Goal: Information Seeking & Learning: Learn about a topic

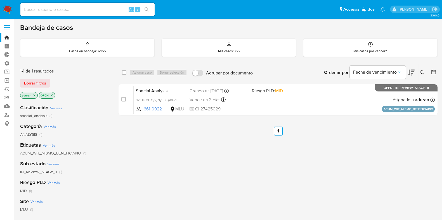
click at [204, 159] on div "select-all-cases-checkbox Asignar caso Borrar selección Agrupar por documento O…" at bounding box center [277, 190] width 319 height 253
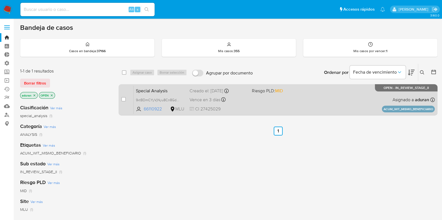
click at [241, 105] on div "Special Analysis 9xtBDmCYyVjNyu8Cn8GdxmdN 66110922 MLU Riesgo PLD: MID Creado e…" at bounding box center [284, 100] width 301 height 28
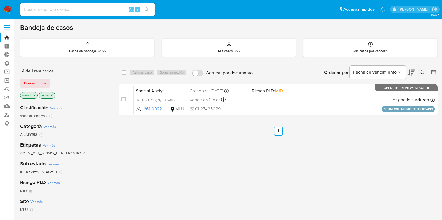
click at [148, 147] on div "select-all-cases-checkbox Asignar caso Borrar selección Agrupar por documento O…" at bounding box center [277, 190] width 319 height 253
click at [82, 7] on input at bounding box center [87, 9] width 134 height 7
paste input "2466636273"
type input "2466636273"
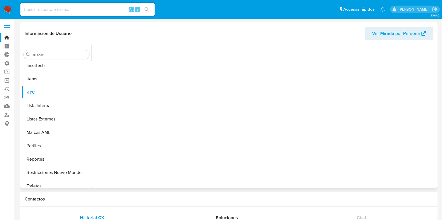
scroll to position [249, 0]
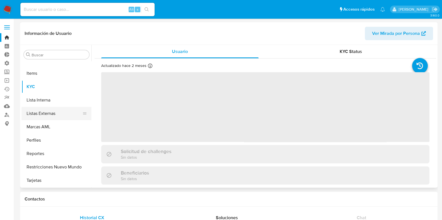
select select "10"
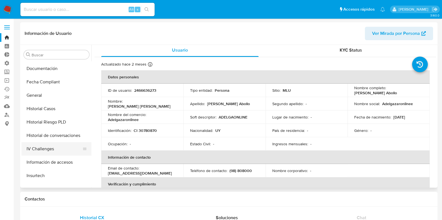
scroll to position [144, 0]
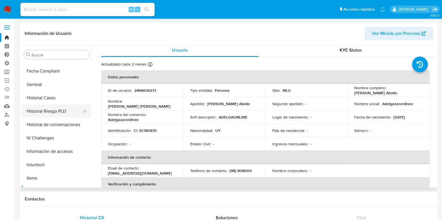
click at [51, 111] on button "Historial Riesgo PLD" at bounding box center [54, 111] width 65 height 13
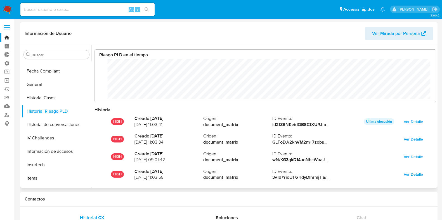
scroll to position [279279, 278991]
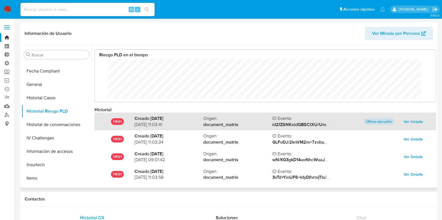
click at [411, 121] on span "Ver Detalle" at bounding box center [412, 122] width 19 height 8
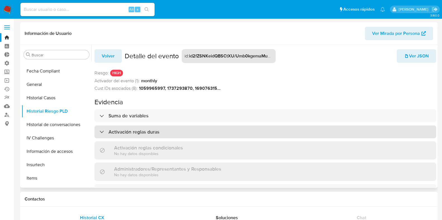
click at [150, 127] on div "Activación reglas duras" at bounding box center [264, 132] width 341 height 13
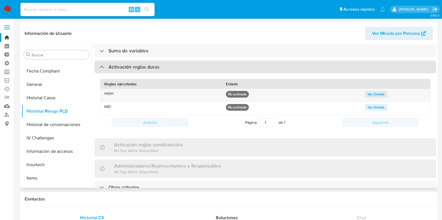
click at [146, 65] on h3 "Activación reglas duras" at bounding box center [133, 67] width 51 height 6
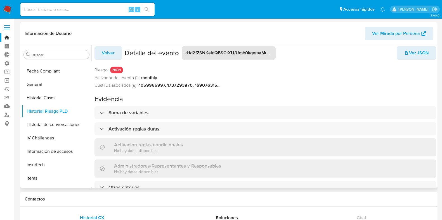
scroll to position [8, 0]
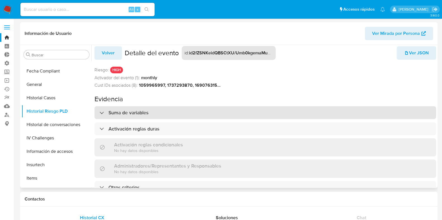
click at [132, 113] on div "Suma de variables" at bounding box center [264, 112] width 341 height 13
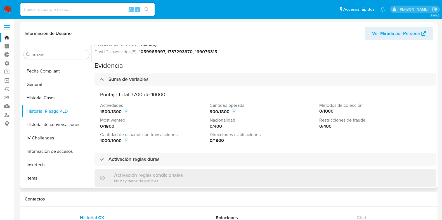
scroll to position [43, 0]
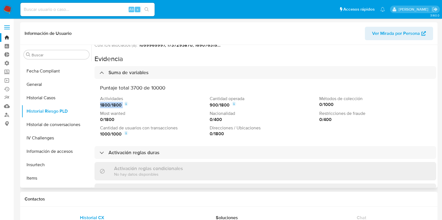
drag, startPoint x: 135, startPoint y: 104, endPoint x: 92, endPoint y: 106, distance: 42.5
click at [92, 106] on div "Volver Detalle del evento id : id2fZSNKeidQBSCtXU/Umb0kgemaMuZH7q1kHC3rRymUqAxr…" at bounding box center [263, 116] width 344 height 143
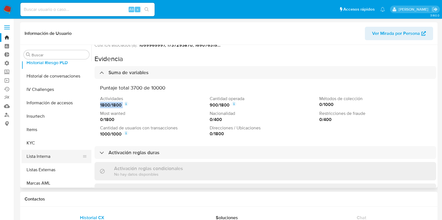
scroll to position [214, 0]
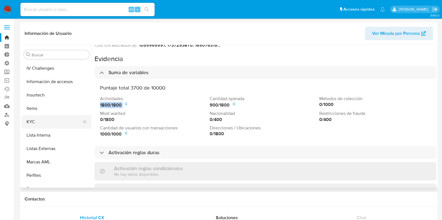
click at [41, 125] on button "KYC" at bounding box center [54, 121] width 65 height 13
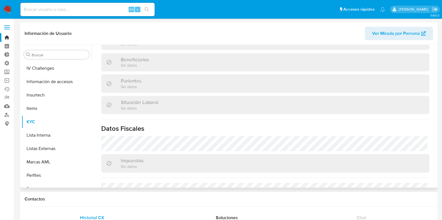
scroll to position [211, 0]
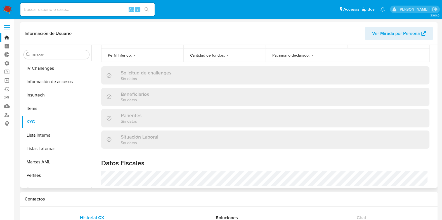
click at [389, 35] on span "Ver Mirada por Persona" at bounding box center [396, 33] width 48 height 13
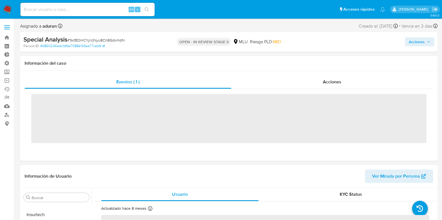
scroll to position [249, 0]
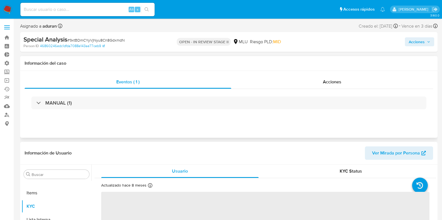
select select "10"
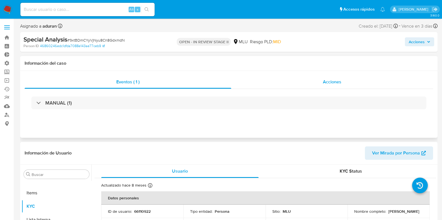
click at [327, 81] on span "Acciones" at bounding box center [332, 82] width 18 height 6
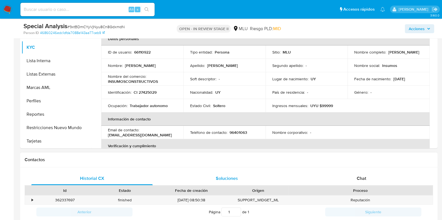
scroll to position [175, 0]
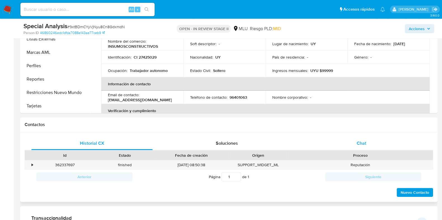
click at [358, 143] on span "Chat" at bounding box center [360, 143] width 9 height 6
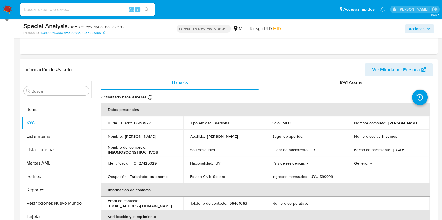
scroll to position [0, 0]
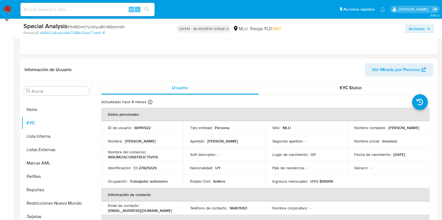
click at [412, 38] on div "Special Analysis # 9xtBDmCYyVjNyu8Cn8GdxmdN Person ID 46860246edc1dfda7088e143a…" at bounding box center [228, 29] width 417 height 20
click at [414, 34] on div "Acciones" at bounding box center [366, 28] width 135 height 13
drag, startPoint x: 414, startPoint y: 31, endPoint x: 411, endPoint y: 33, distance: 3.5
click at [414, 31] on span "Acciones" at bounding box center [416, 28] width 16 height 9
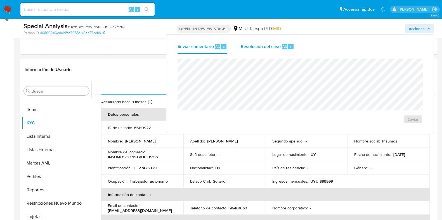
click at [286, 44] on div "Alt" at bounding box center [285, 47] width 6 height 6
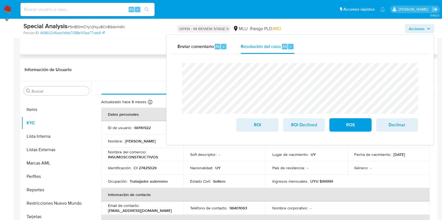
click at [140, 49] on div "Eventos ( 1 ) Acciones" at bounding box center [228, 0] width 417 height 108
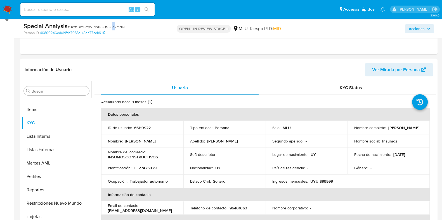
click at [113, 25] on span "# 9xtBDmCYyVjNyu8Cn8GdxmdN" at bounding box center [95, 27] width 57 height 6
click at [113, 24] on span "# 9xtBDmCYyVjNyu8Cn8GdxmdN" at bounding box center [95, 27] width 57 height 6
click at [113, 27] on span "# 9xtBDmCYyVjNyu8Cn8GdxmdN" at bounding box center [95, 27] width 57 height 6
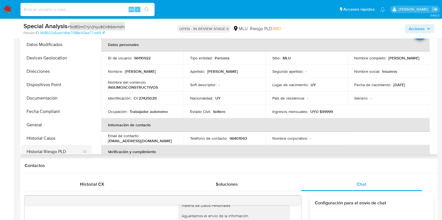
scroll to position [40, 0]
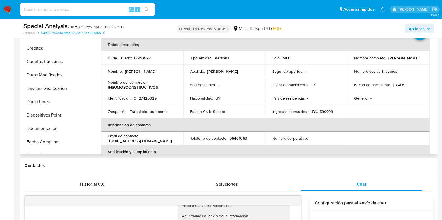
click at [144, 59] on p "66110922" at bounding box center [142, 58] width 16 height 5
copy p "66110922"
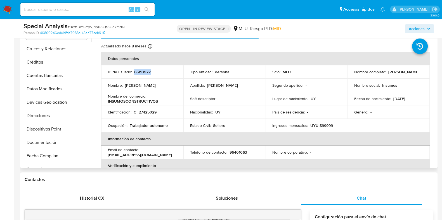
scroll to position [139, 0]
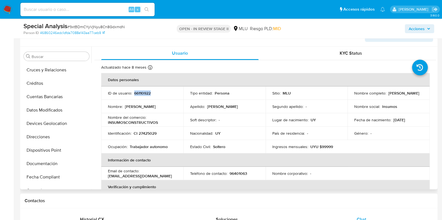
drag, startPoint x: 379, startPoint y: 96, endPoint x: 386, endPoint y: 96, distance: 7.5
click at [388, 96] on p "Jose Luis Garcia Abreo" at bounding box center [403, 93] width 31 height 5
click at [374, 98] on td "Nombre completo : Jose Luis Garcia Abreo" at bounding box center [388, 93] width 82 height 13
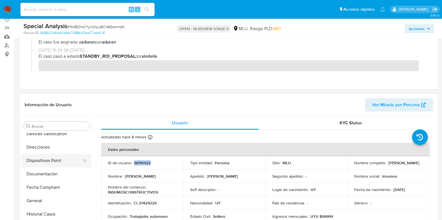
scroll to position [104, 0]
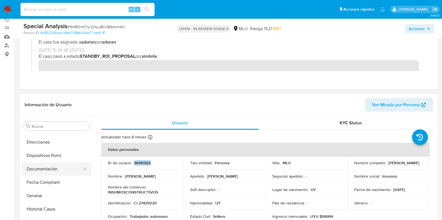
click at [54, 169] on button "Documentación" at bounding box center [54, 169] width 65 height 13
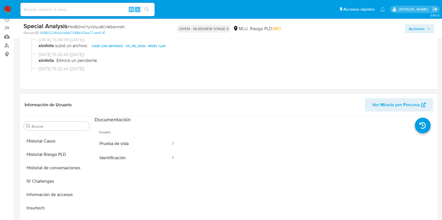
scroll to position [104, 0]
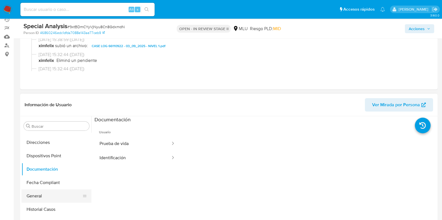
click at [41, 200] on button "General" at bounding box center [54, 196] width 65 height 13
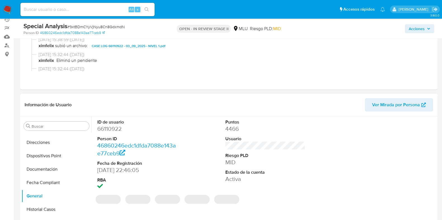
click at [108, 128] on dd "66110922" at bounding box center [137, 129] width 80 height 8
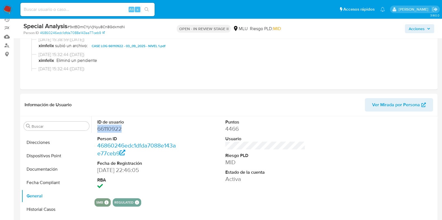
click at [407, 31] on button "Acciones" at bounding box center [418, 28] width 29 height 9
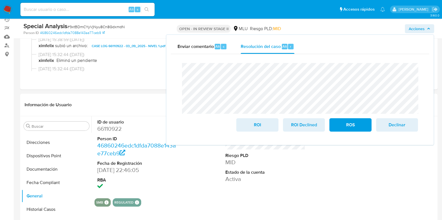
click at [355, 41] on div "Enviar comentario Alt c Resolución del caso Alt r" at bounding box center [300, 46] width 258 height 15
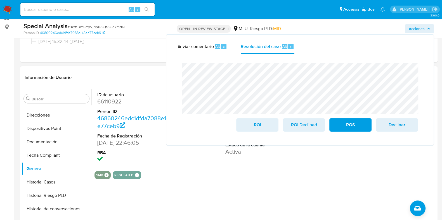
scroll to position [105, 0]
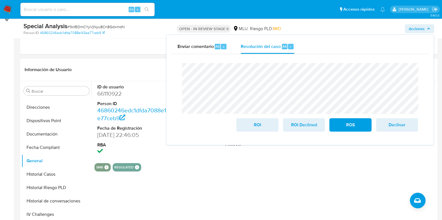
click at [109, 93] on dd "66110922" at bounding box center [137, 94] width 80 height 8
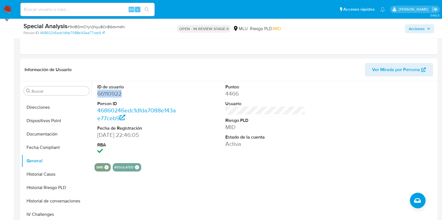
copy dd "66110922"
click at [422, 31] on span "Acciones" at bounding box center [416, 28] width 16 height 9
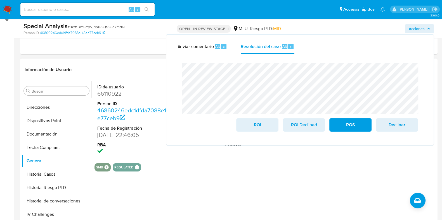
click at [115, 92] on dd "66110922" at bounding box center [137, 94] width 80 height 8
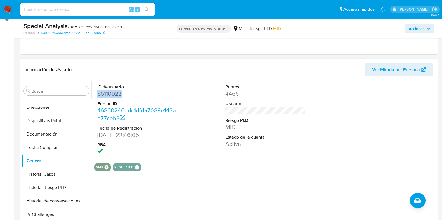
drag, startPoint x: 115, startPoint y: 92, endPoint x: 180, endPoint y: 104, distance: 66.7
click at [115, 92] on dd "66110922" at bounding box center [137, 94] width 80 height 8
copy dd "66110922"
click at [418, 32] on span "Acciones" at bounding box center [416, 28] width 16 height 9
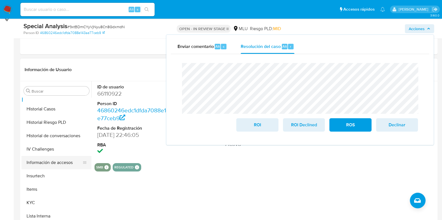
scroll to position [209, 0]
click at [49, 157] on button "KYC" at bounding box center [54, 163] width 65 height 13
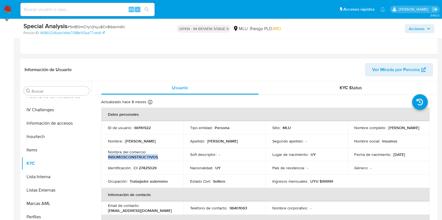
drag, startPoint x: 159, startPoint y: 157, endPoint x: 104, endPoint y: 159, distance: 55.6
click at [104, 159] on td "Nombre del comercio : INSUMOSCONSTRUCTIVOS" at bounding box center [142, 154] width 82 height 13
copy p "INSUMOSCONSTRUCTIVOS"
drag, startPoint x: 412, startPoint y: 26, endPoint x: 408, endPoint y: 28, distance: 4.8
click at [413, 26] on span "Acciones" at bounding box center [416, 28] width 16 height 9
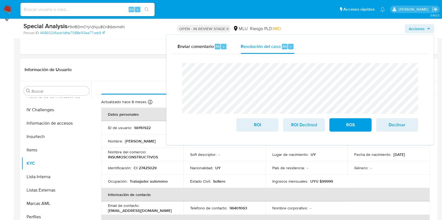
click at [272, 165] on td "País de residencia : -" at bounding box center [306, 167] width 82 height 13
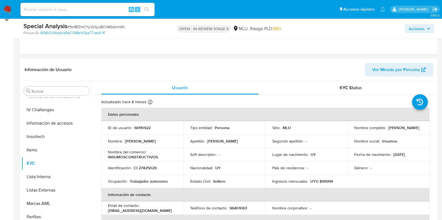
drag, startPoint x: 402, startPoint y: 133, endPoint x: 346, endPoint y: 132, distance: 55.6
click at [347, 132] on td "Nombre completo : Jose Luis Garcia Abreo" at bounding box center [388, 127] width 82 height 13
copy p "[PERSON_NAME] [PERSON_NAME]"
drag, startPoint x: 415, startPoint y: 25, endPoint x: 411, endPoint y: 30, distance: 6.2
click at [415, 26] on span "Acciones" at bounding box center [416, 28] width 16 height 9
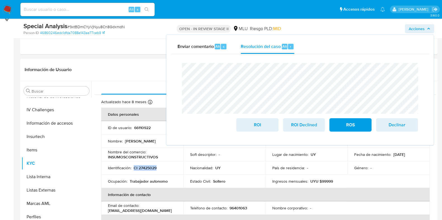
drag, startPoint x: 159, startPoint y: 168, endPoint x: 133, endPoint y: 170, distance: 25.5
click at [133, 170] on div "Identificación : CI 27425029" at bounding box center [142, 168] width 69 height 5
copy p "CI 27425029"
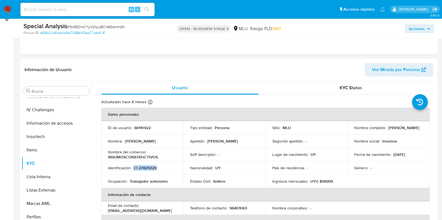
drag, startPoint x: 423, startPoint y: 28, endPoint x: 420, endPoint y: 30, distance: 3.8
click at [422, 28] on span "Acciones" at bounding box center [416, 28] width 16 height 9
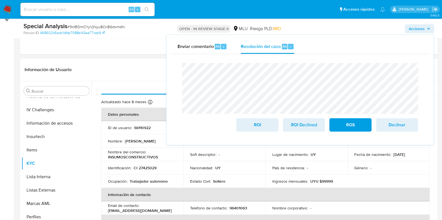
click at [145, 170] on p "CI 27425029" at bounding box center [145, 168] width 23 height 5
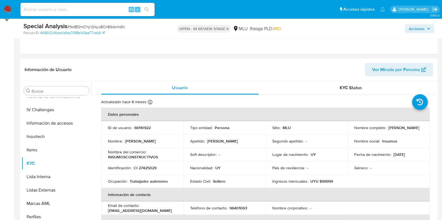
click at [118, 157] on p "INSUMOSCONSTRUCTIVOS" at bounding box center [133, 157] width 50 height 5
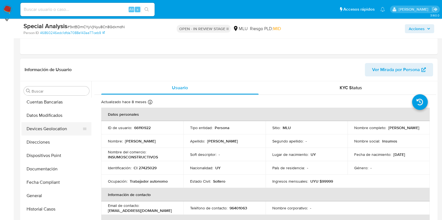
scroll to position [0, 0]
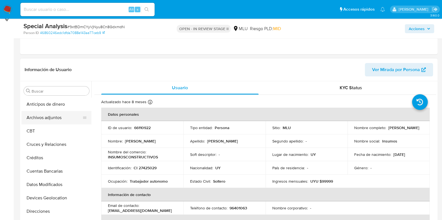
click at [52, 116] on button "Archivos adjuntos" at bounding box center [54, 117] width 65 height 13
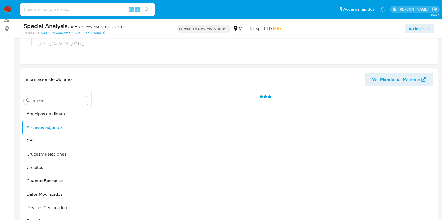
scroll to position [70, 0]
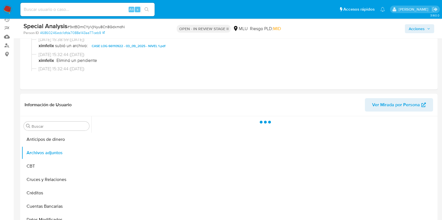
click at [417, 29] on span "Acciones" at bounding box center [416, 28] width 16 height 9
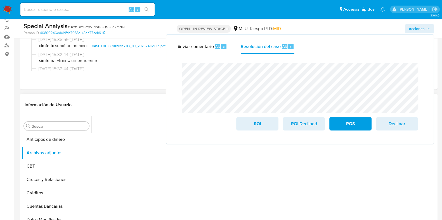
click at [138, 95] on div "Información de Usuario Ver Mirada por Persona" at bounding box center [228, 105] width 417 height 23
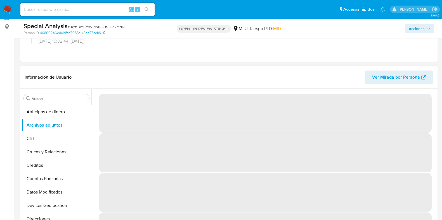
scroll to position [139, 0]
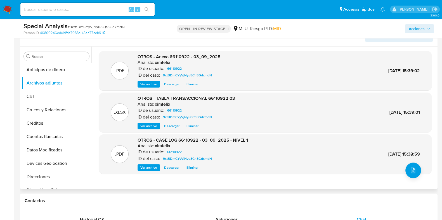
click at [151, 124] on span "Ver archivo" at bounding box center [148, 126] width 17 height 6
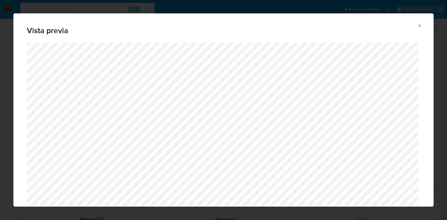
click at [0, 150] on div "Vista previa" at bounding box center [223, 110] width 447 height 220
click at [416, 26] on button "Attachment preview" at bounding box center [419, 25] width 12 height 9
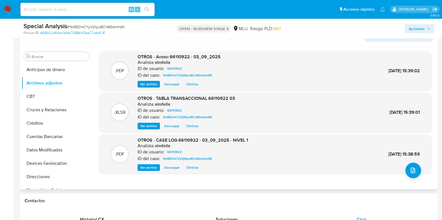
click at [164, 125] on span "Descargar" at bounding box center [171, 126] width 15 height 6
click at [170, 84] on span "Descargar" at bounding box center [171, 85] width 15 height 6
click at [172, 166] on span "Descargar" at bounding box center [171, 168] width 15 height 6
click at [420, 28] on span "Acciones" at bounding box center [416, 28] width 16 height 9
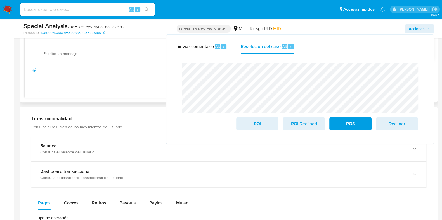
scroll to position [558, 0]
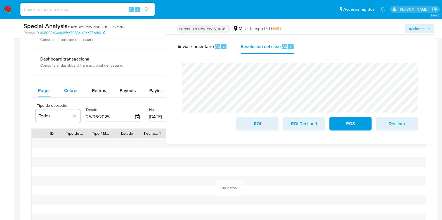
click at [67, 88] on span "Cobros" at bounding box center [71, 90] width 15 height 6
select select "10"
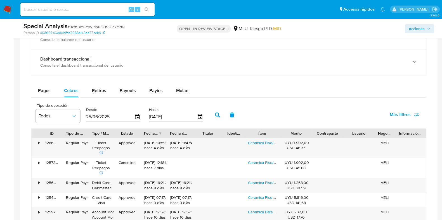
click at [410, 28] on span "Acciones" at bounding box center [416, 28] width 16 height 9
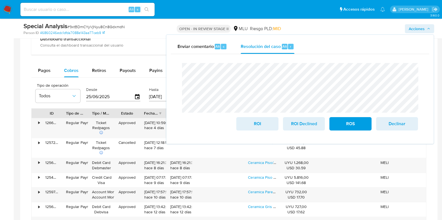
scroll to position [594, 0]
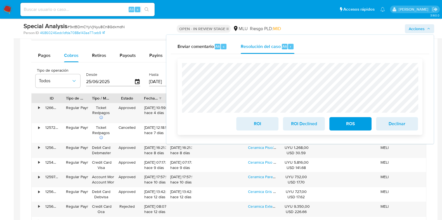
click at [302, 130] on span "ROI Declined" at bounding box center [303, 124] width 27 height 12
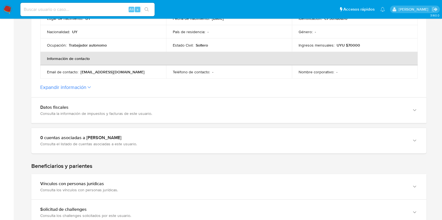
scroll to position [279, 0]
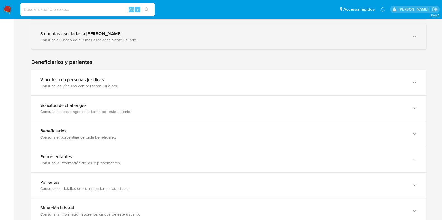
click at [138, 38] on div "Consulta el listado de cuentas asociadas a este usuario." at bounding box center [223, 39] width 366 height 5
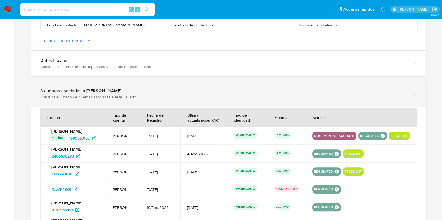
scroll to position [209, 0]
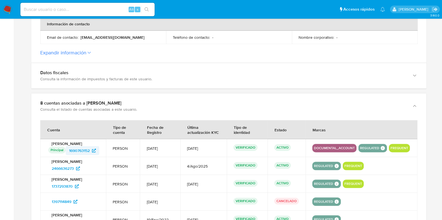
click at [81, 155] on span "1690763152" at bounding box center [79, 150] width 21 height 9
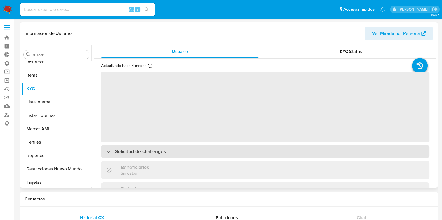
scroll to position [249, 0]
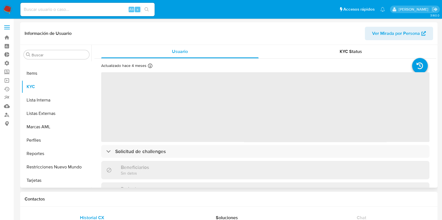
select select "10"
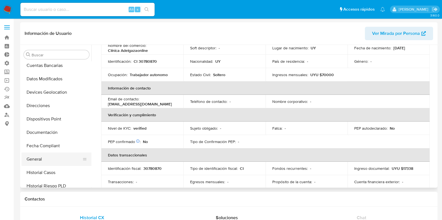
scroll to position [105, 0]
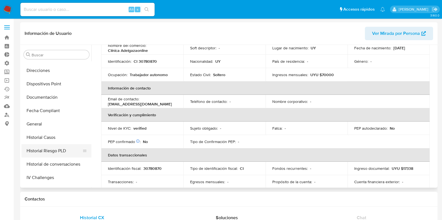
click at [59, 151] on button "Historial Riesgo PLD" at bounding box center [54, 150] width 65 height 13
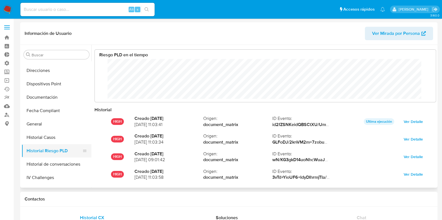
scroll to position [42, 330]
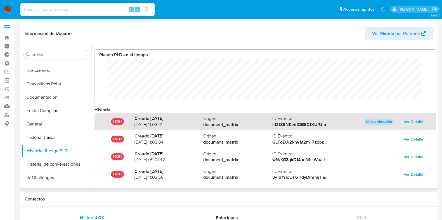
click at [367, 122] on p "Ultima ejecución" at bounding box center [378, 121] width 30 height 7
click at [405, 119] on span "Ver Detalle" at bounding box center [412, 122] width 19 height 8
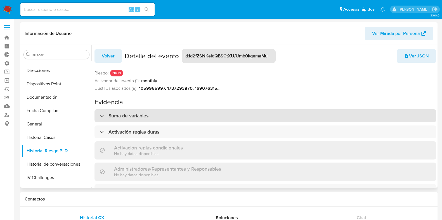
click at [116, 118] on h3 "Suma de variables" at bounding box center [128, 116] width 40 height 6
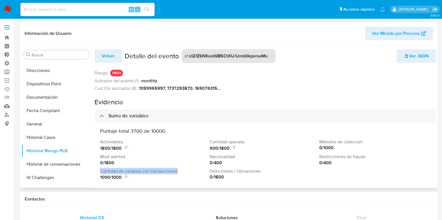
drag, startPoint x: 182, startPoint y: 171, endPoint x: 99, endPoint y: 171, distance: 82.7
click at [99, 171] on div "Puntaje total 3700 de 10000 Actividades 1800 / 1800 Cantidad operada 900 / 1800…" at bounding box center [264, 154] width 341 height 64
copy p "Cantidad de usuarios con transacciones"
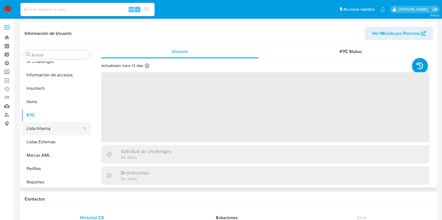
select select "10"
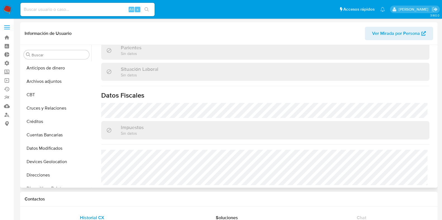
scroll to position [71, 0]
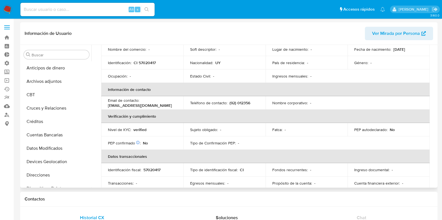
click at [401, 35] on span "Ver Mirada por Persona" at bounding box center [396, 33] width 48 height 13
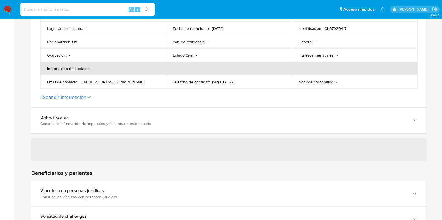
scroll to position [175, 0]
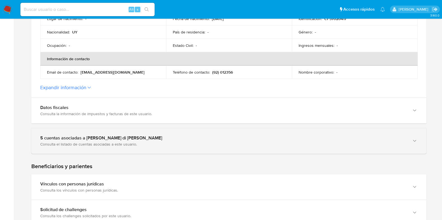
click at [165, 137] on div "5 cuentas asociadas a [PERSON_NAME] di [PERSON_NAME]" at bounding box center [223, 138] width 366 height 6
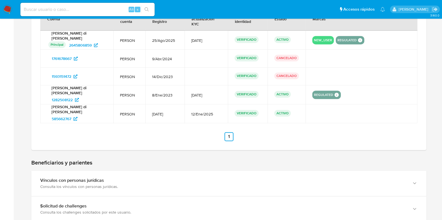
scroll to position [279, 0]
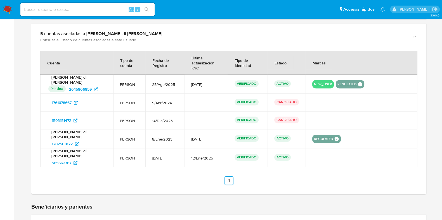
drag, startPoint x: 73, startPoint y: 82, endPoint x: 49, endPoint y: 76, distance: 24.3
click at [49, 76] on p "[PERSON_NAME] di [PERSON_NAME]" at bounding box center [76, 80] width 59 height 10
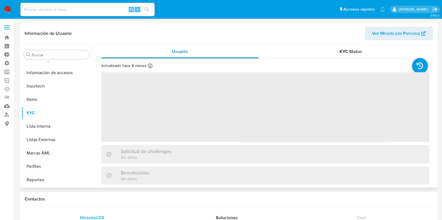
select select "10"
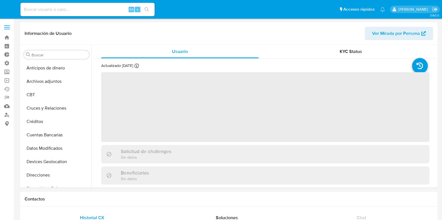
select select "10"
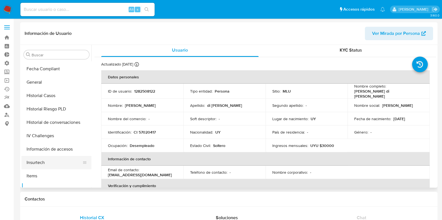
scroll to position [110, 0]
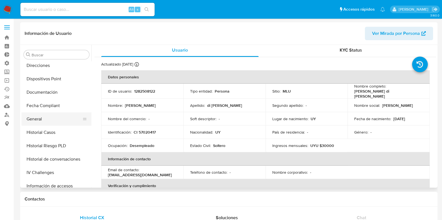
click at [42, 120] on button "General" at bounding box center [54, 119] width 65 height 13
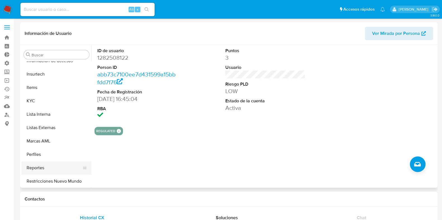
scroll to position [249, 0]
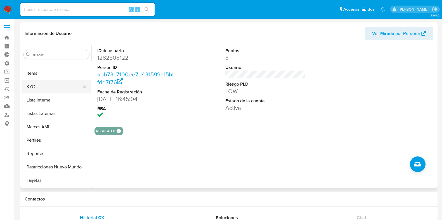
click at [45, 89] on button "KYC" at bounding box center [54, 86] width 65 height 13
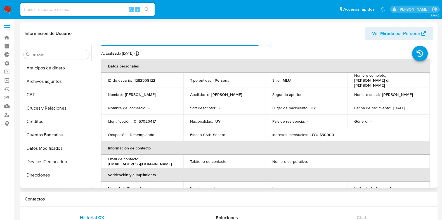
scroll to position [1, 0]
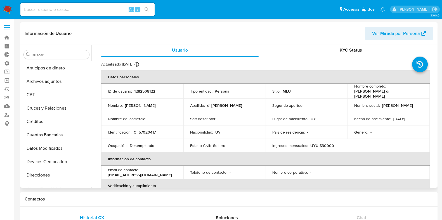
click at [141, 145] on p "Desempleado" at bounding box center [142, 145] width 25 height 5
click at [369, 46] on div "KYC Status" at bounding box center [350, 50] width 157 height 13
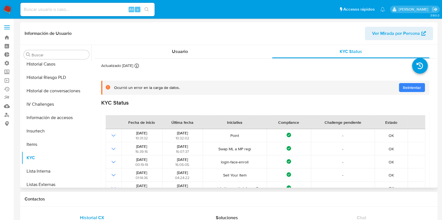
scroll to position [209, 0]
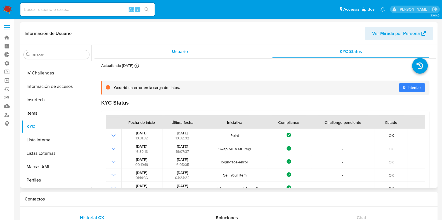
click at [141, 54] on div "Usuario" at bounding box center [179, 51] width 157 height 13
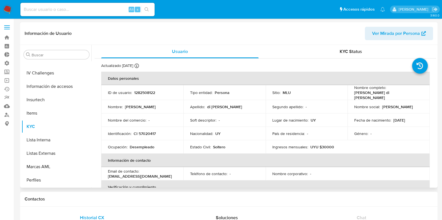
drag, startPoint x: 398, startPoint y: 119, endPoint x: 391, endPoint y: 120, distance: 6.7
click at [391, 120] on div "Fecha de nacimiento : 14/10/2006" at bounding box center [388, 120] width 69 height 5
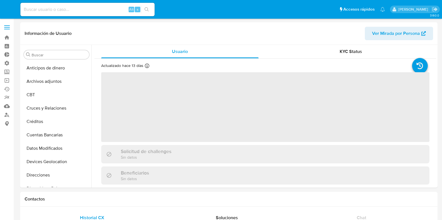
select select "10"
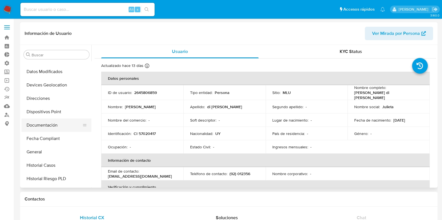
scroll to position [75, 0]
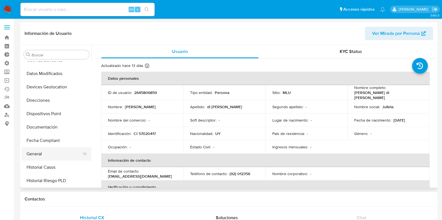
click at [50, 155] on button "General" at bounding box center [54, 153] width 65 height 13
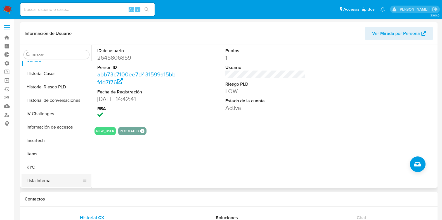
scroll to position [180, 0]
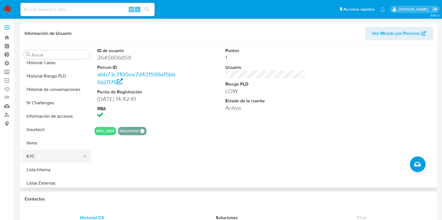
click at [47, 157] on button "KYC" at bounding box center [54, 156] width 65 height 13
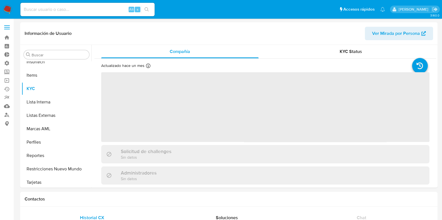
scroll to position [249, 0]
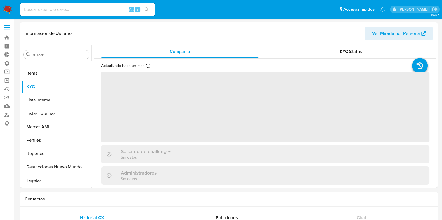
select select "10"
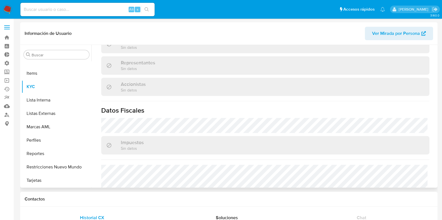
scroll to position [338, 0]
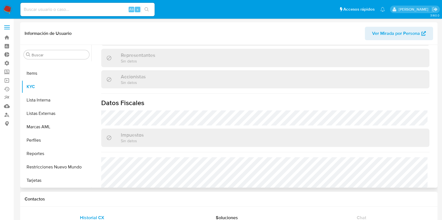
click at [391, 32] on span "Ver Mirada por Persona" at bounding box center [396, 33] width 48 height 13
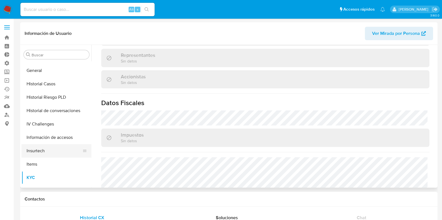
scroll to position [180, 0]
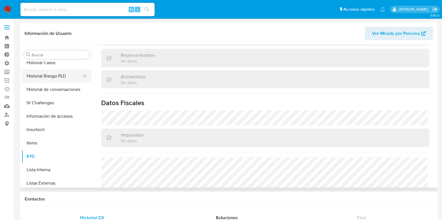
click at [68, 76] on button "Historial Riesgo PLD" at bounding box center [54, 76] width 65 height 13
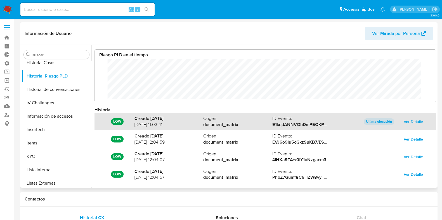
scroll to position [42, 330]
click at [406, 122] on span "Ver Detalle" at bounding box center [412, 122] width 19 height 8
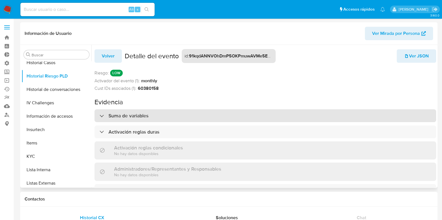
click at [183, 121] on div "Suma de variables" at bounding box center [264, 115] width 341 height 13
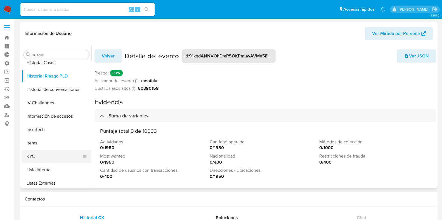
click at [43, 154] on button "KYC" at bounding box center [54, 156] width 65 height 13
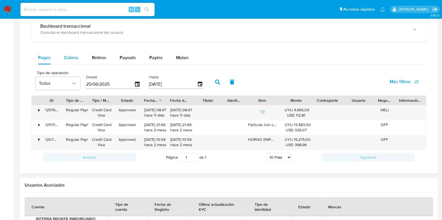
scroll to position [314, 0]
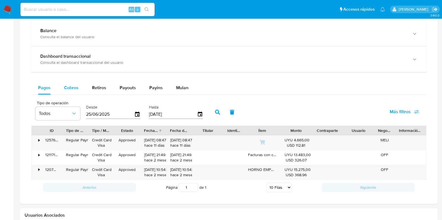
click at [78, 87] on button "Cobros" at bounding box center [71, 87] width 28 height 13
select select "10"
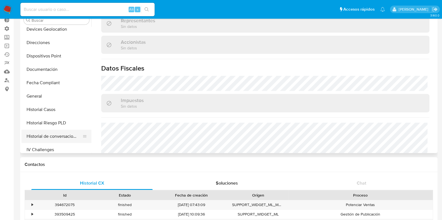
scroll to position [139, 0]
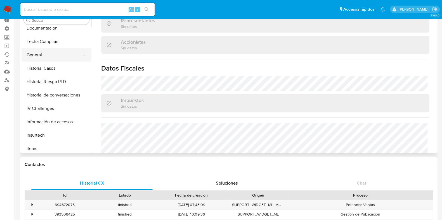
click at [45, 51] on button "General" at bounding box center [54, 54] width 65 height 13
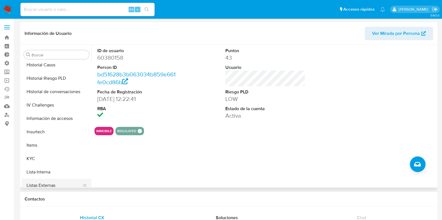
scroll to position [209, 0]
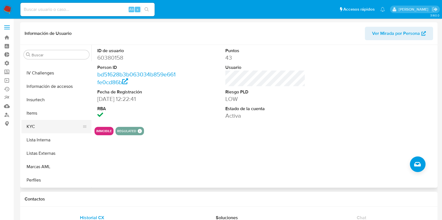
click at [41, 130] on button "KYC" at bounding box center [54, 126] width 65 height 13
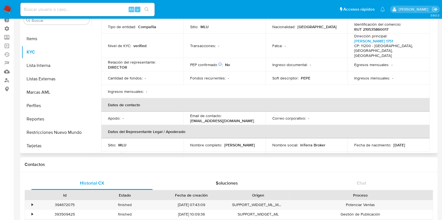
scroll to position [0, 0]
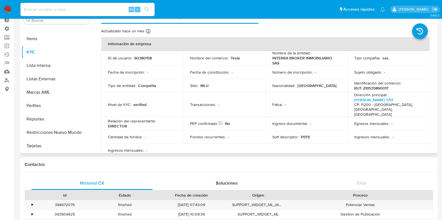
click at [140, 56] on p "60380158" at bounding box center [143, 58] width 18 height 5
copy p "60380158"
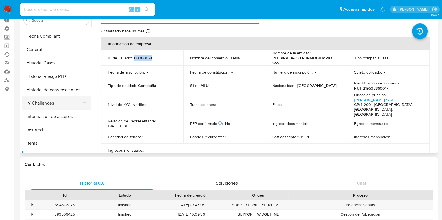
scroll to position [40, 0]
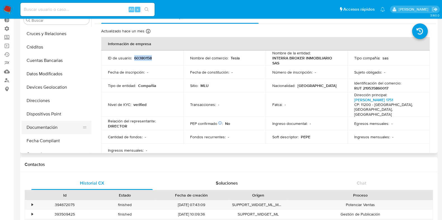
click at [50, 130] on button "Documentación" at bounding box center [54, 127] width 65 height 13
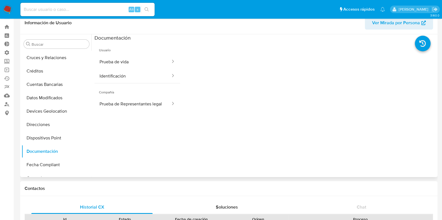
scroll to position [0, 0]
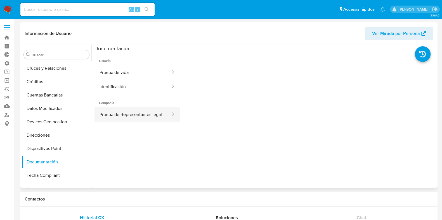
click at [117, 115] on button "Prueba de Representantes legal" at bounding box center [132, 115] width 77 height 14
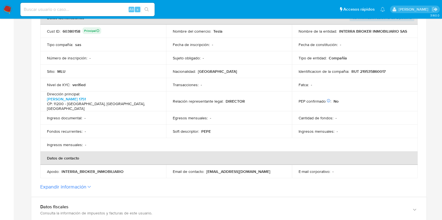
scroll to position [244, 0]
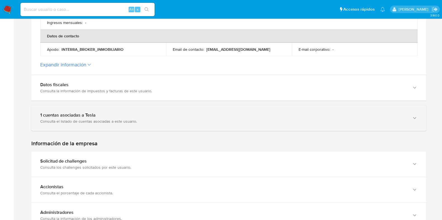
click at [99, 119] on div "Consulta el listado de cuentas asociadas a este usuario." at bounding box center [223, 121] width 366 height 5
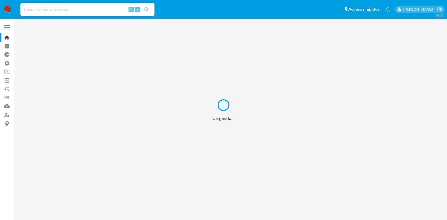
click at [94, 6] on div "Cargando..." at bounding box center [223, 110] width 447 height 220
click at [92, 10] on div "Cargando..." at bounding box center [223, 110] width 447 height 220
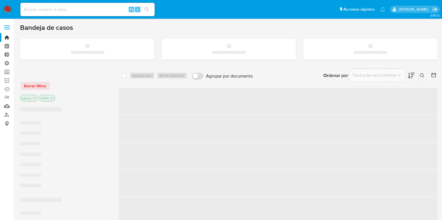
click at [53, 11] on input at bounding box center [87, 9] width 134 height 7
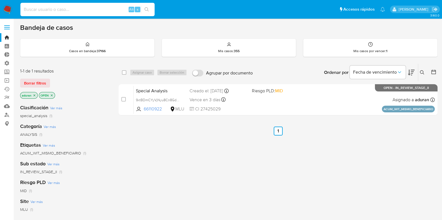
paste input "730776199"
type input "730776199"
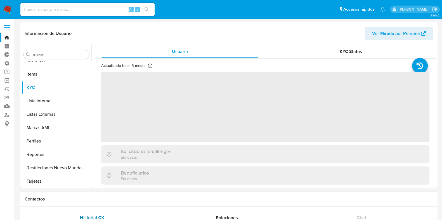
scroll to position [249, 0]
select select "10"
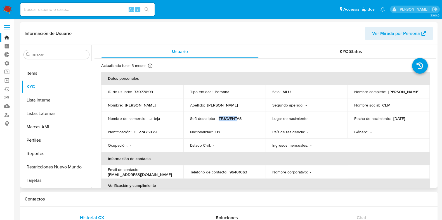
drag, startPoint x: 239, startPoint y: 115, endPoint x: 232, endPoint y: 118, distance: 7.3
click at [233, 117] on td "Soft descriptor : TEJAVENTAS" at bounding box center [224, 118] width 82 height 13
click at [244, 119] on div "Soft descriptor : TEJAVENTAS" at bounding box center [224, 118] width 69 height 5
drag, startPoint x: 244, startPoint y: 119, endPoint x: 217, endPoint y: 120, distance: 26.6
click at [217, 120] on div "Soft descriptor : TEJAVENTAS" at bounding box center [224, 118] width 69 height 5
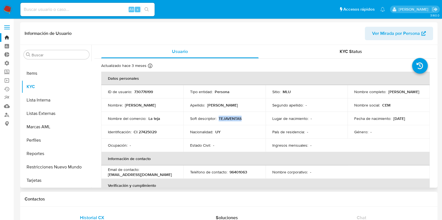
copy p "TEJAVENTAS"
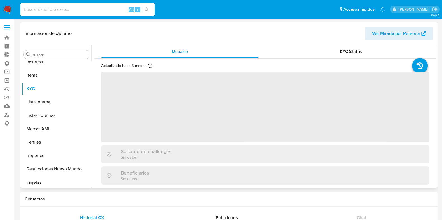
scroll to position [249, 0]
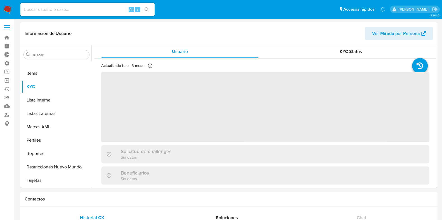
select select "10"
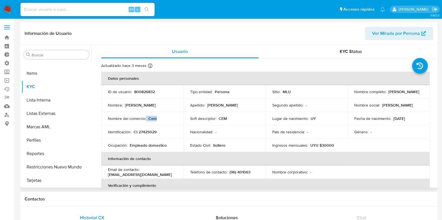
drag, startPoint x: 157, startPoint y: 118, endPoint x: 146, endPoint y: 118, distance: 11.2
click at [146, 118] on div "Nombre del comercio : Cem" at bounding box center [142, 118] width 69 height 5
click at [222, 115] on td "Soft descriptor : CEM" at bounding box center [224, 118] width 82 height 13
copy p "CEM"
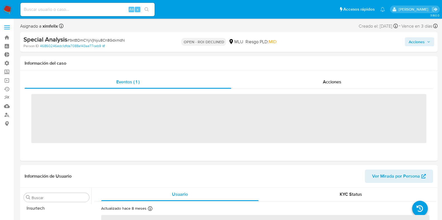
scroll to position [249, 0]
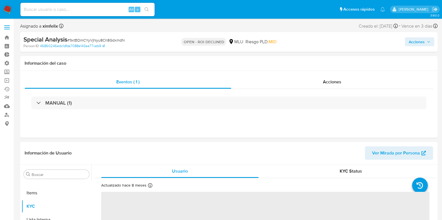
select select "10"
